Goal: Task Accomplishment & Management: Use online tool/utility

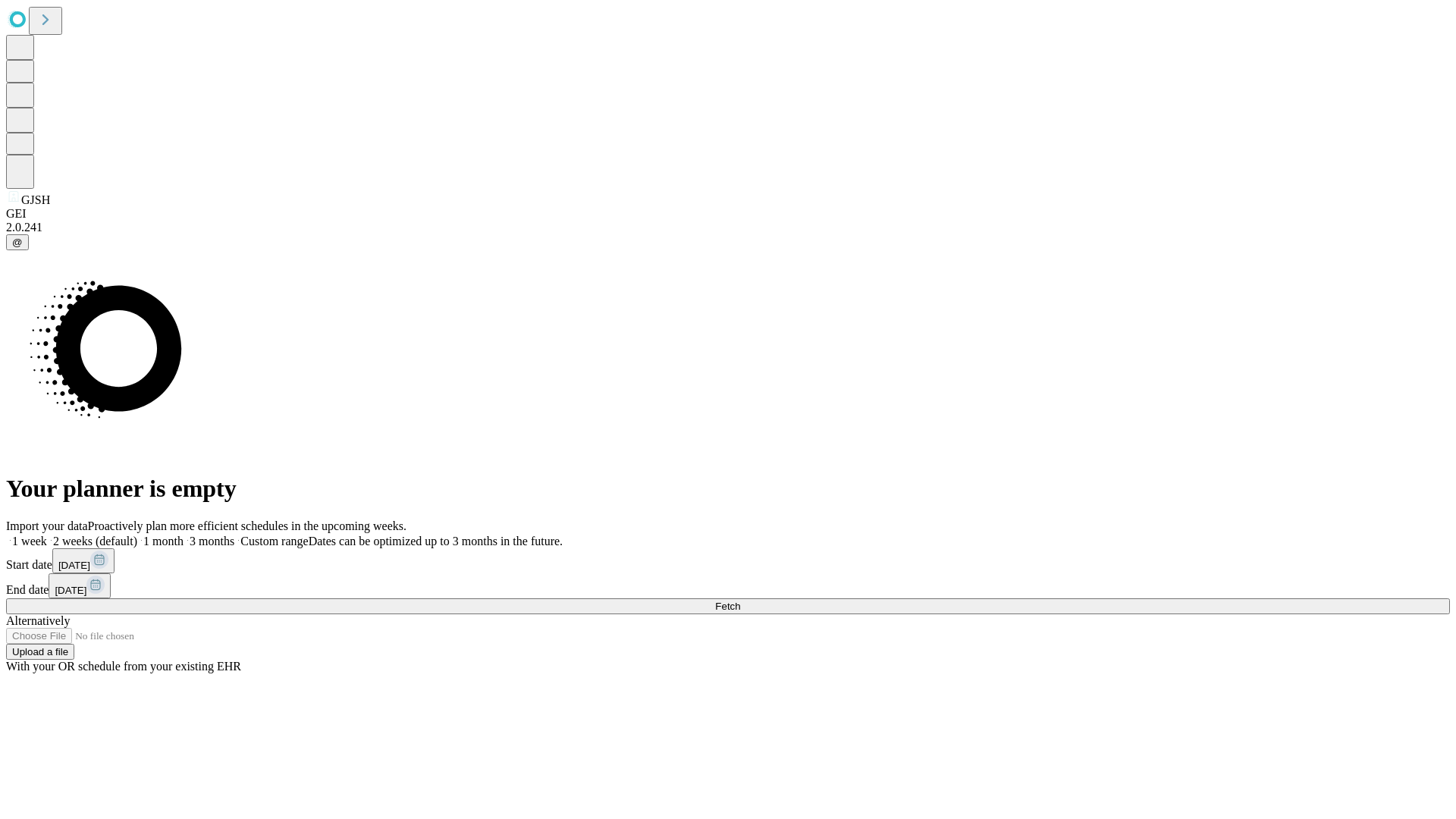
click at [137, 534] on label "2 weeks (default)" at bounding box center [92, 541] width 90 height 13
click at [740, 600] on span "Fetch" at bounding box center [728, 606] width 25 height 12
